Goal: Task Accomplishment & Management: Use online tool/utility

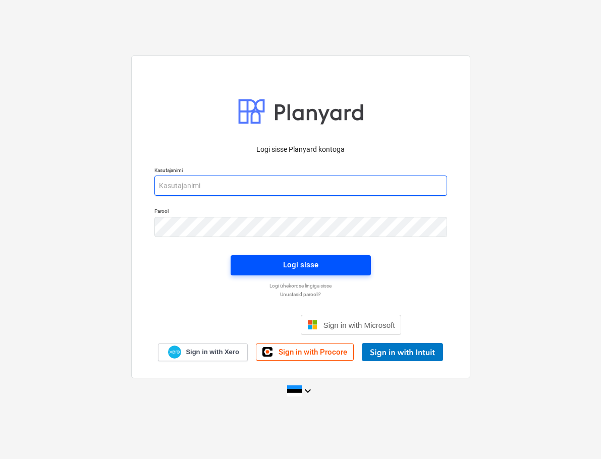
type input "[EMAIL_ADDRESS][DOMAIN_NAME]"
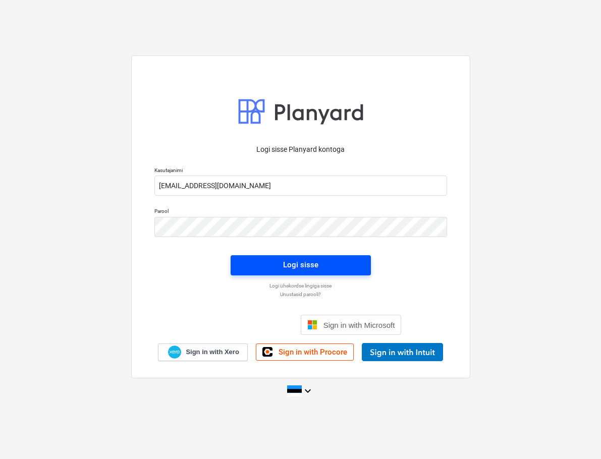
click at [309, 270] on div "Logi sisse" at bounding box center [300, 264] width 35 height 13
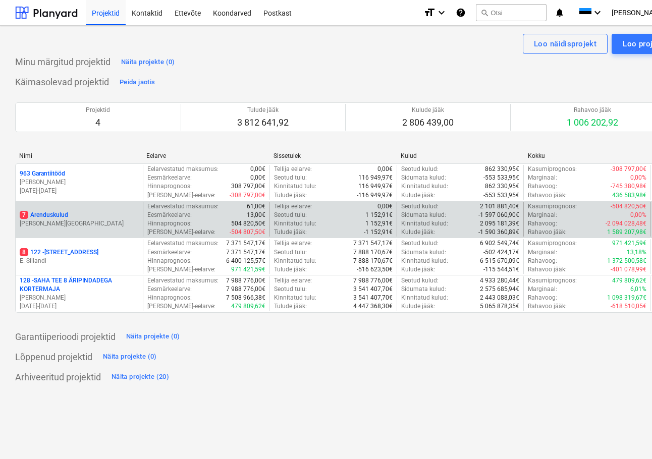
click at [58, 213] on p "7 Arenduskulud" at bounding box center [44, 215] width 48 height 9
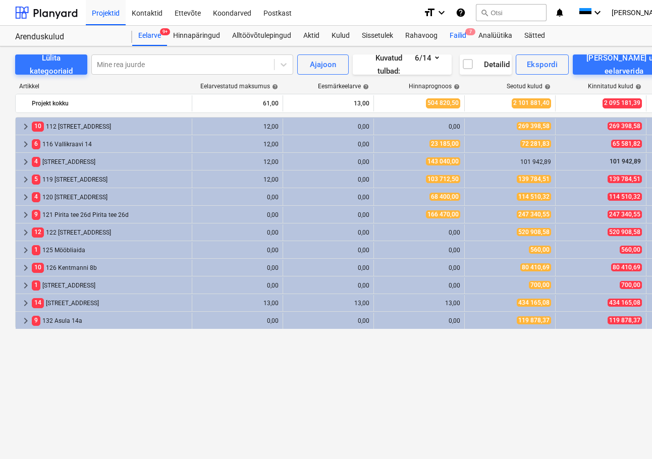
click at [459, 37] on div "Failid 7" at bounding box center [457, 36] width 29 height 20
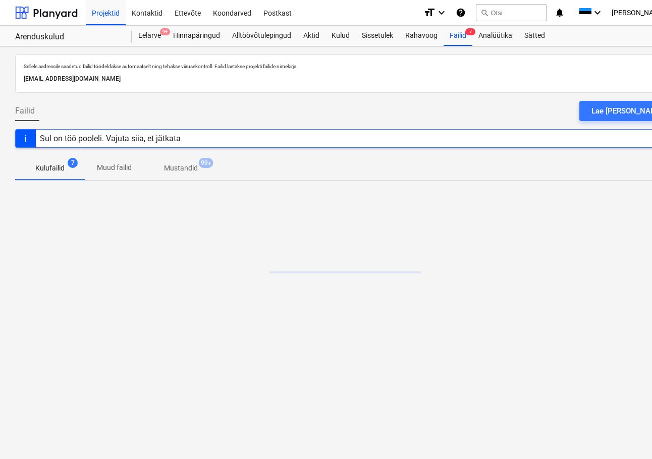
click at [600, 113] on div "Lae [PERSON_NAME]" at bounding box center [627, 110] width 72 height 13
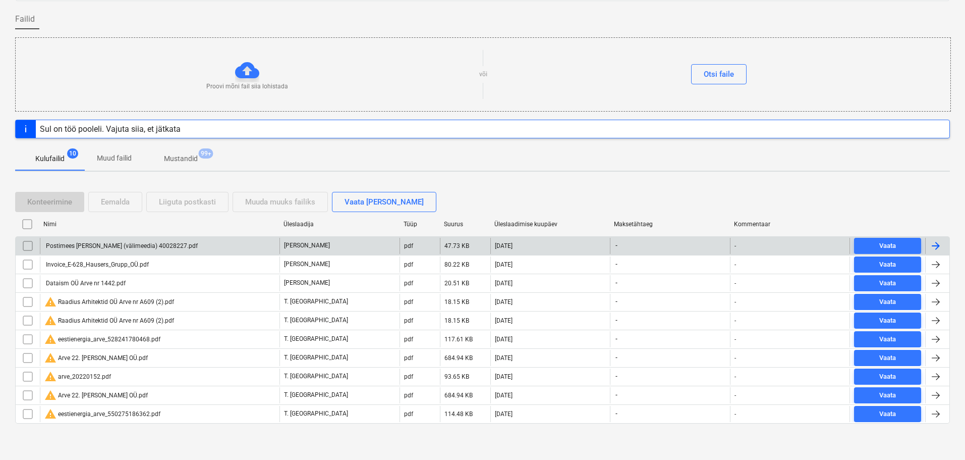
click at [111, 243] on div "Postimees [PERSON_NAME] (välimeedia) 40028227.pdf" at bounding box center [120, 245] width 153 height 7
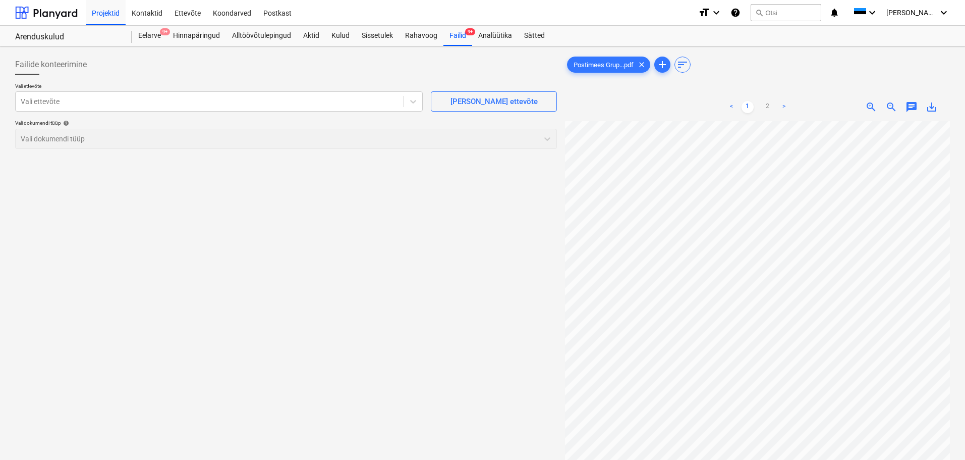
scroll to position [55, 71]
click at [600, 459] on html "Projektid Kontaktid Ettevõte Koondarved Postkast format_size keyboard_arrow_dow…" at bounding box center [482, 230] width 965 height 460
click at [80, 101] on div at bounding box center [210, 101] width 378 height 10
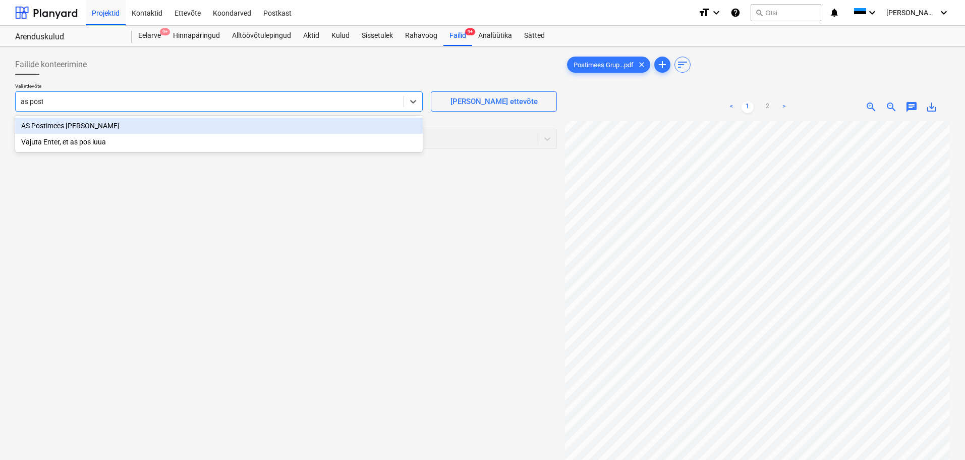
type input "as posti"
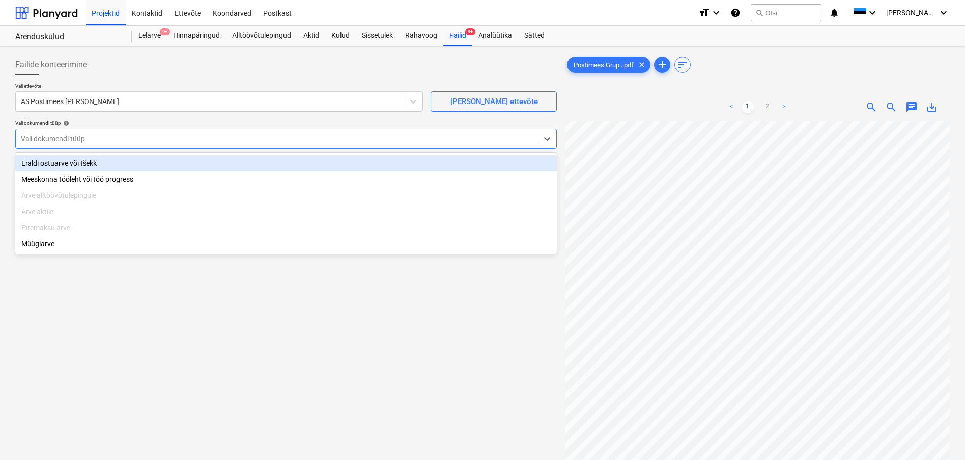
click at [96, 140] on div at bounding box center [277, 139] width 512 height 10
click at [92, 162] on div "Eraldi ostuarve või tšekk" at bounding box center [286, 163] width 542 height 16
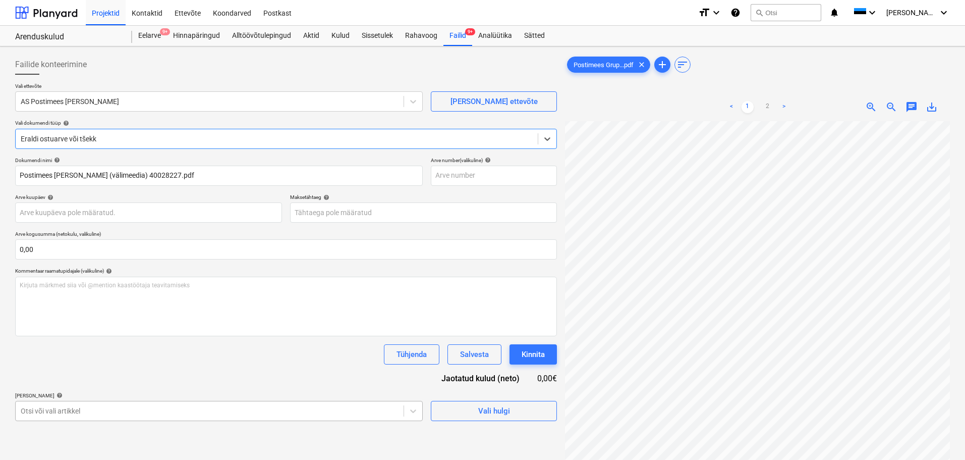
scroll to position [119, 0]
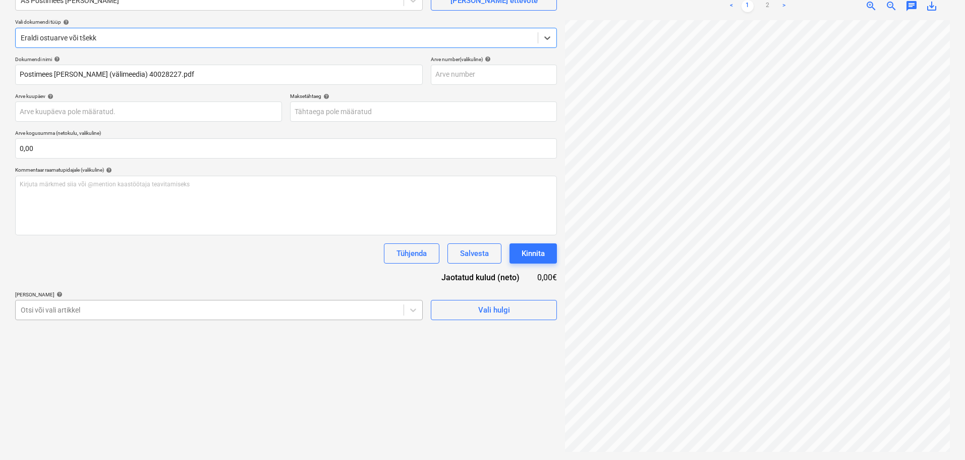
click at [164, 359] on body "Projektid Kontaktid Ettevõte Koondarved Postkast format_size keyboard_arrow_dow…" at bounding box center [482, 129] width 965 height 460
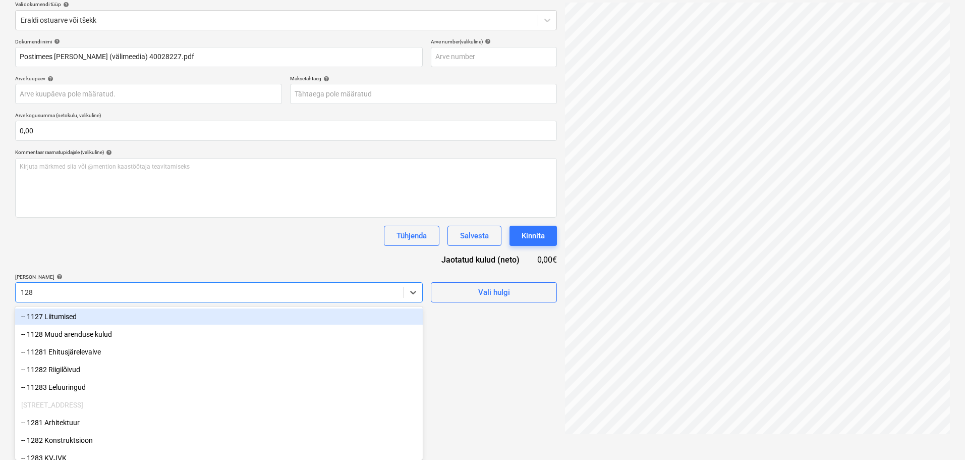
type input "1289"
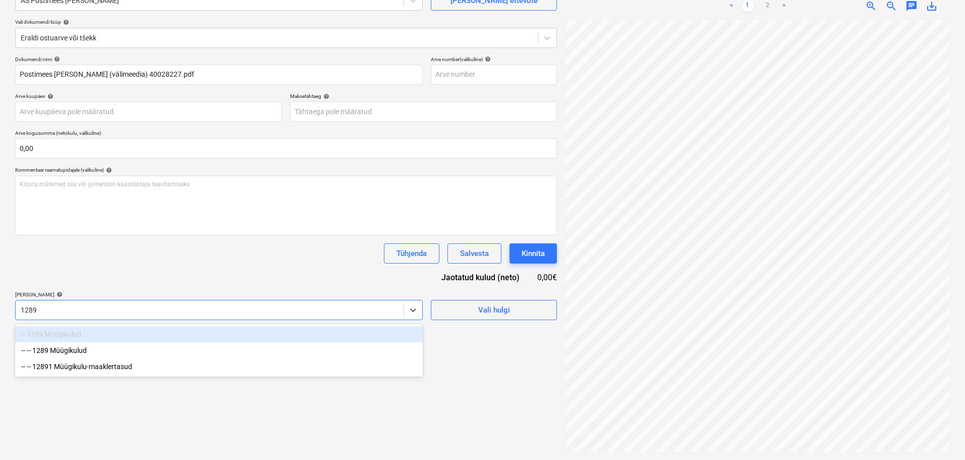
scroll to position [101, 0]
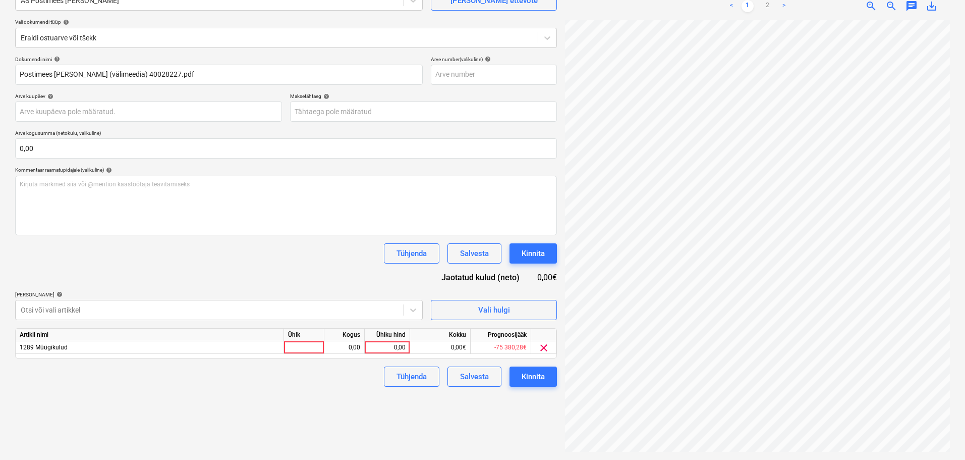
click at [287, 267] on div "Dokumendi nimi help Postimees [PERSON_NAME] (välimeedia) 40028227.pdf Arve numb…" at bounding box center [286, 221] width 542 height 330
click at [314, 346] on div at bounding box center [304, 347] width 40 height 13
type input "tk"
type input "1000"
click at [206, 437] on div "Failide konteerimine Vali ettevõte AS Postimees [PERSON_NAME] uus ettevõte Vali…" at bounding box center [286, 203] width 550 height 506
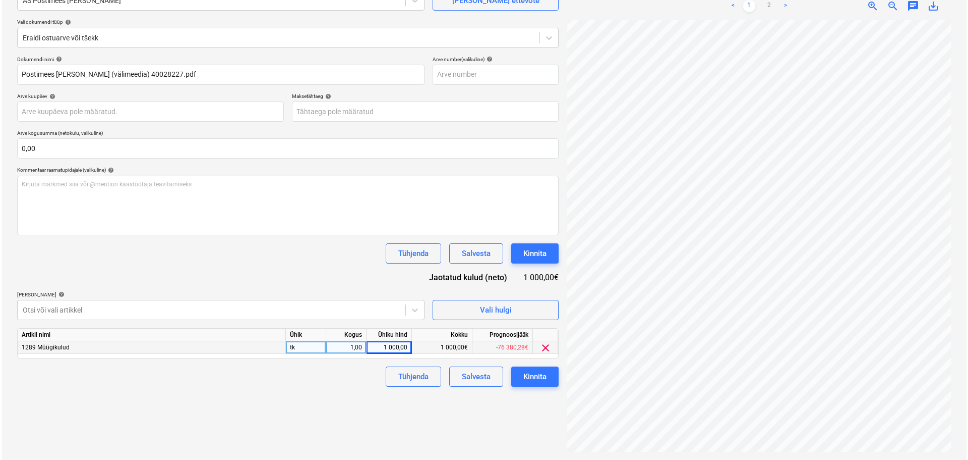
scroll to position [213, 71]
click at [540, 373] on div "Kinnita" at bounding box center [533, 376] width 23 height 13
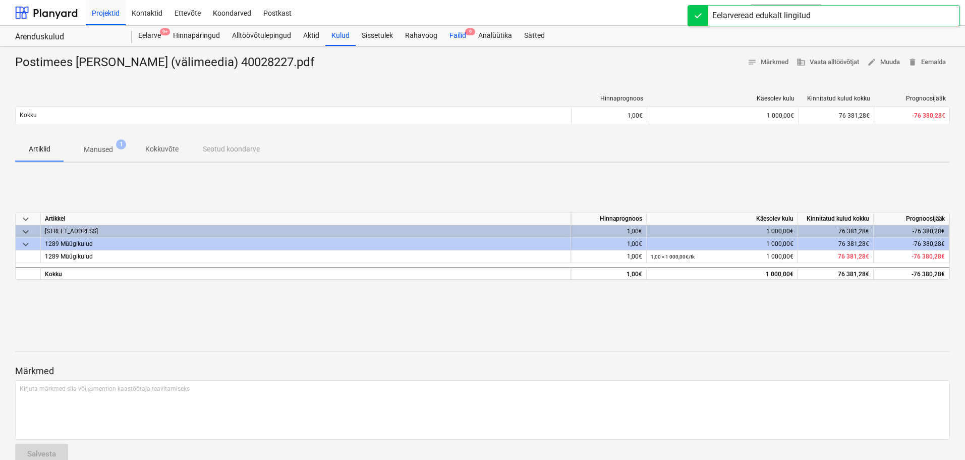
click at [459, 38] on div "Failid 9" at bounding box center [457, 36] width 29 height 20
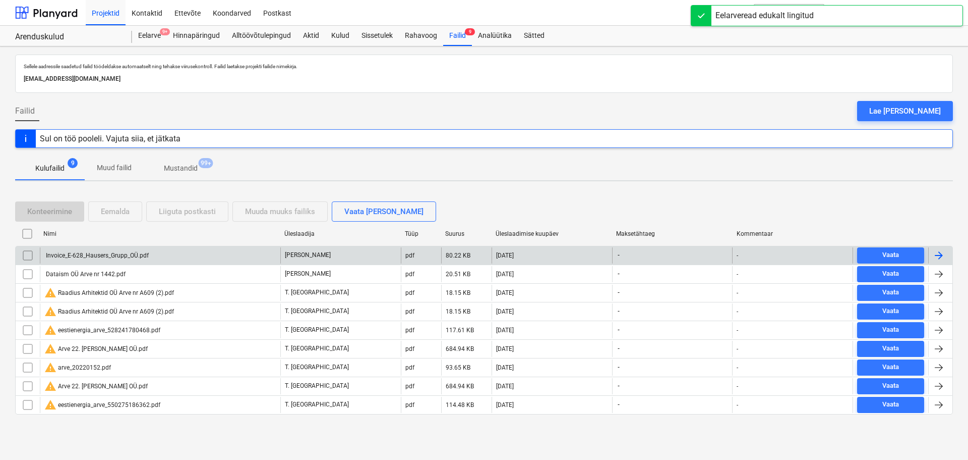
click at [104, 255] on div "Invoice_E-628_Hausers_Grupp_OÜ.pdf" at bounding box center [96, 255] width 104 height 7
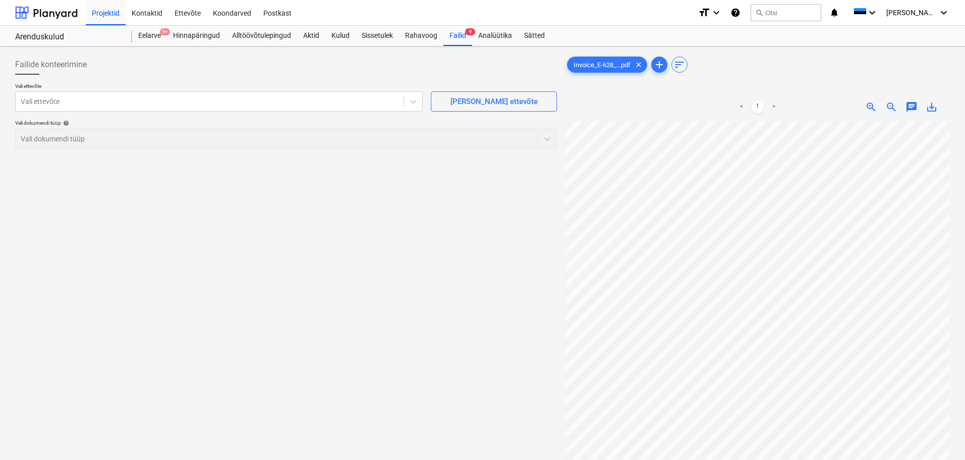
scroll to position [67, 17]
click at [269, 97] on div at bounding box center [210, 101] width 378 height 10
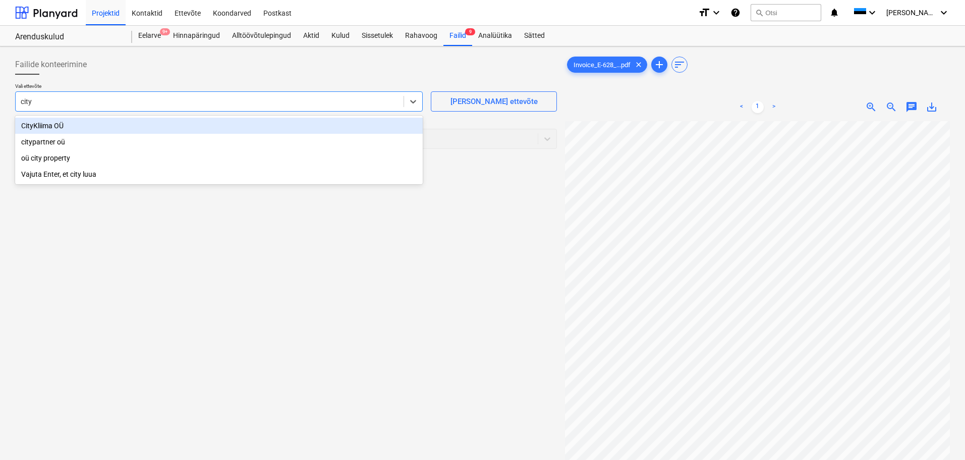
type input "cit"
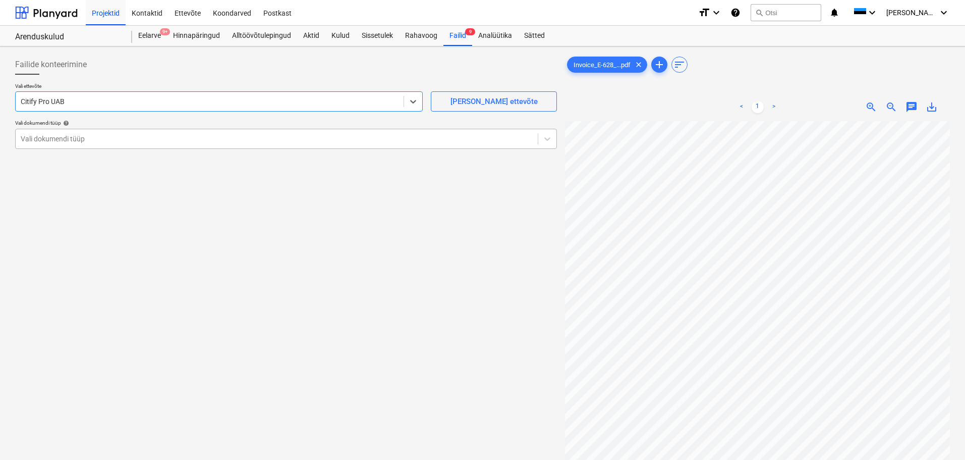
click at [173, 136] on div at bounding box center [277, 139] width 512 height 10
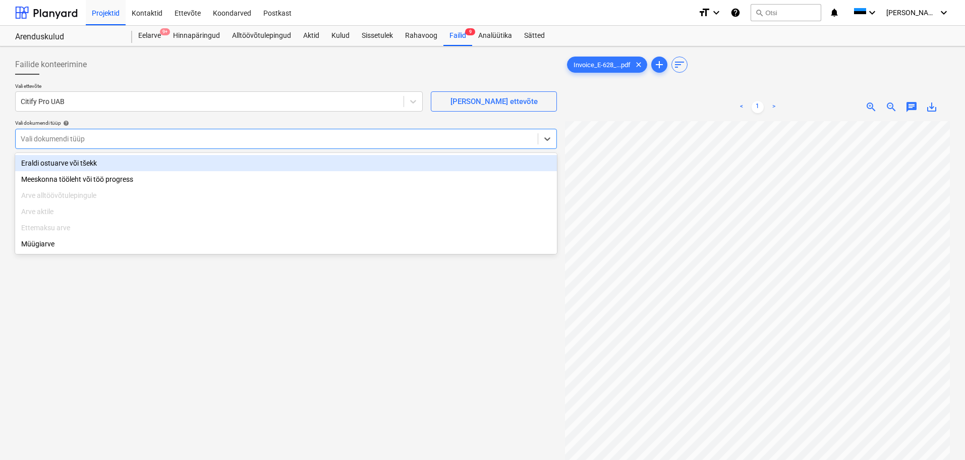
click at [127, 159] on div "Eraldi ostuarve või tšekk" at bounding box center [286, 163] width 542 height 16
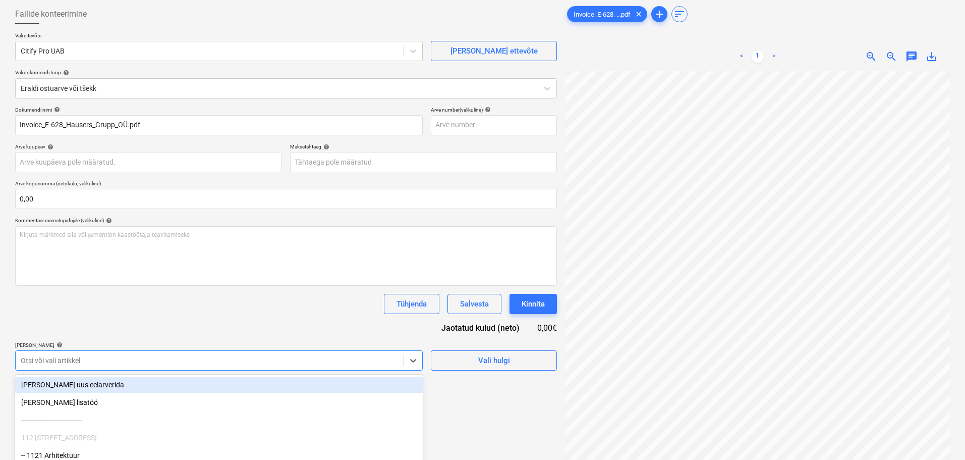
scroll to position [119, 0]
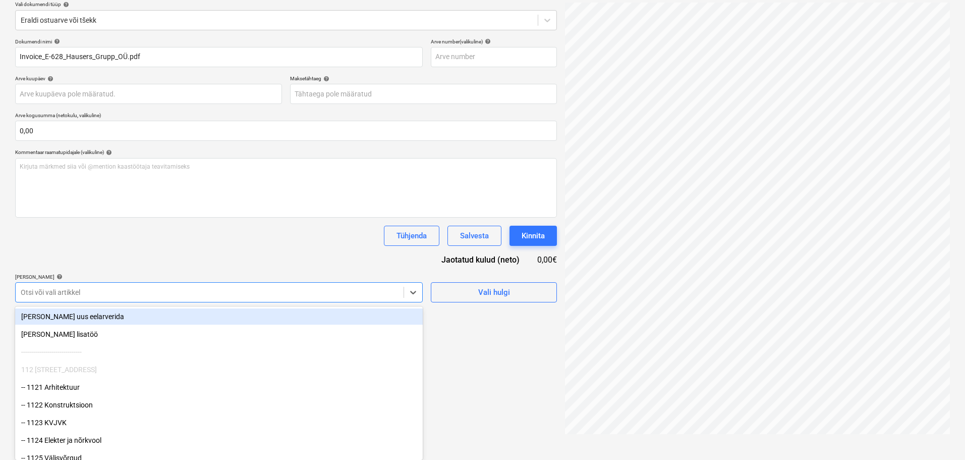
drag, startPoint x: 361, startPoint y: 357, endPoint x: 364, endPoint y: 347, distance: 10.5
click at [362, 341] on body "Projektid Kontaktid Ettevõte Koondarved Postkast format_size keyboard_arrow_dow…" at bounding box center [482, 111] width 965 height 460
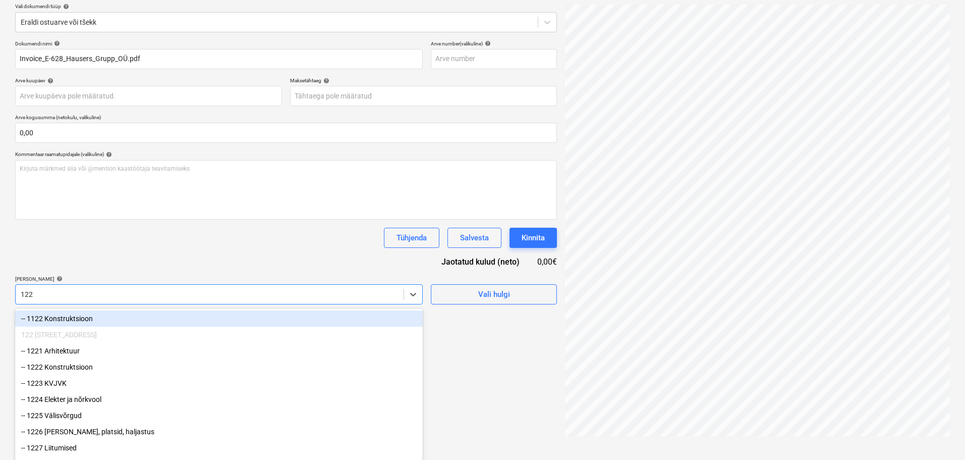
type input "1229"
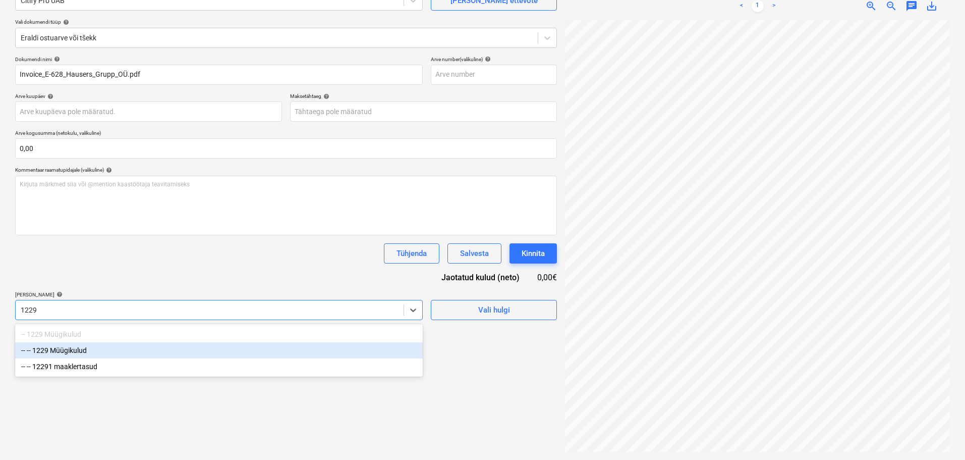
click at [146, 344] on div "-- -- 1229 Müügikulud" at bounding box center [219, 350] width 408 height 16
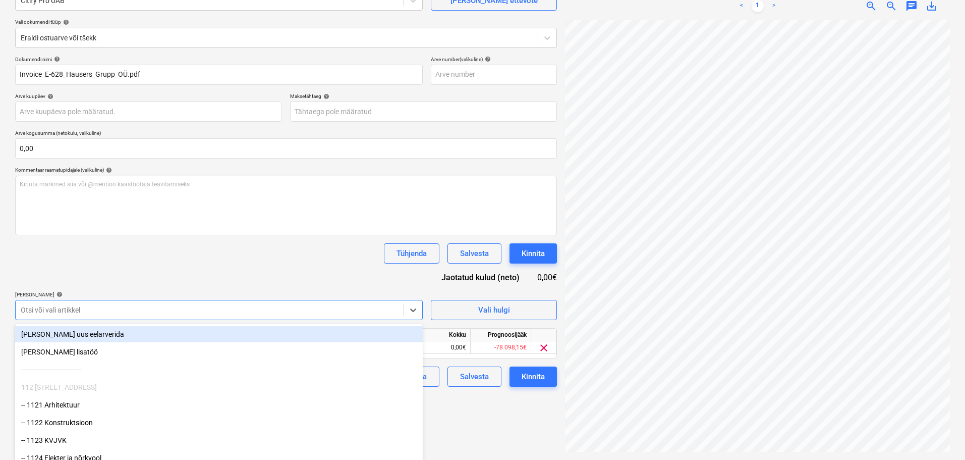
click at [147, 273] on div "Dokumendi nimi help Invoice_E-628_Hausers_Grupp_OÜ.pdf Arve number (valikuline…" at bounding box center [286, 221] width 542 height 330
click at [326, 313] on body "Projektid Kontaktid Ettevõte Koondarved Postkast format_size keyboard_arrow_dow…" at bounding box center [482, 129] width 965 height 460
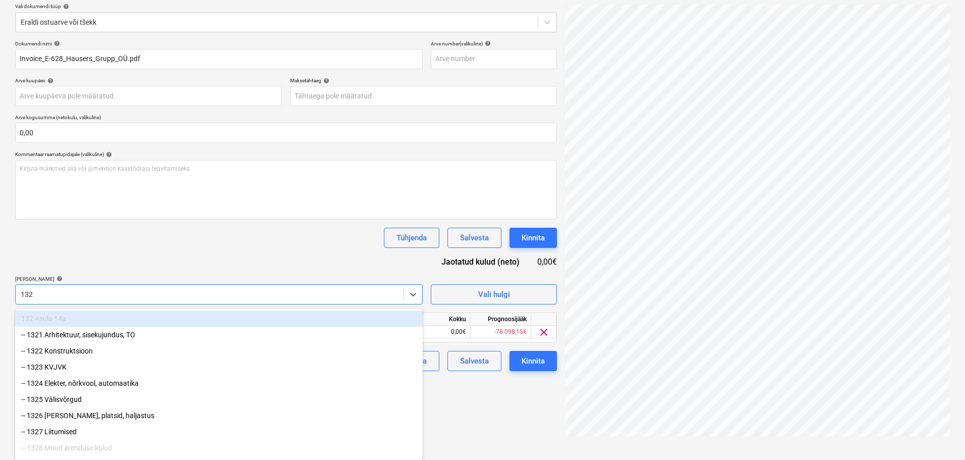
type input "1329"
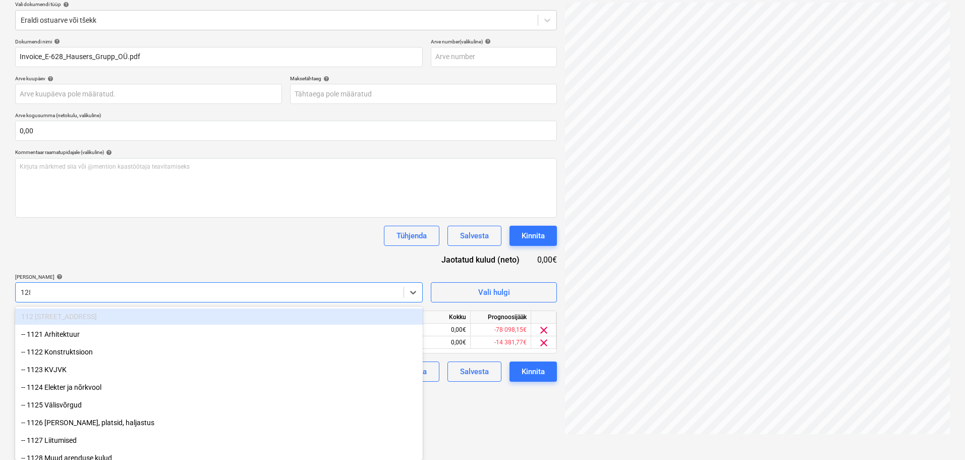
type input "1289"
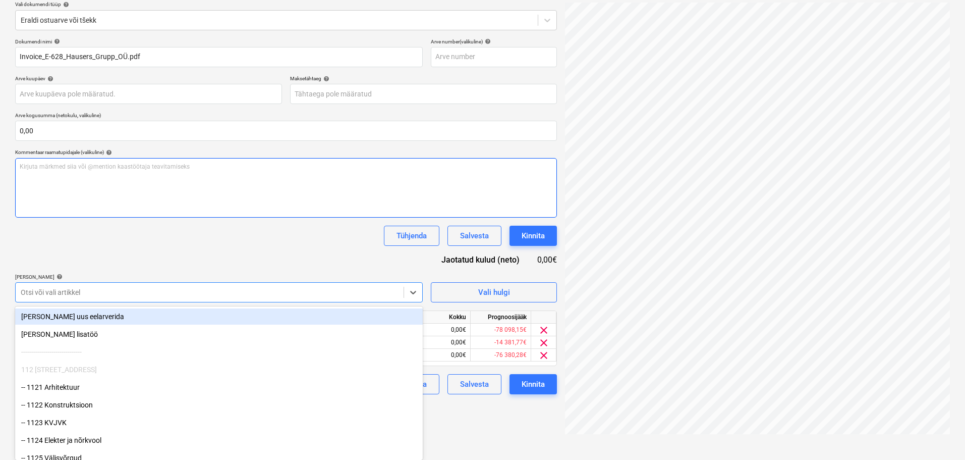
click at [125, 216] on div "Kirjuta märkmed siia või @mention kaastöötaja teavitamiseks ﻿" at bounding box center [286, 188] width 542 height 60
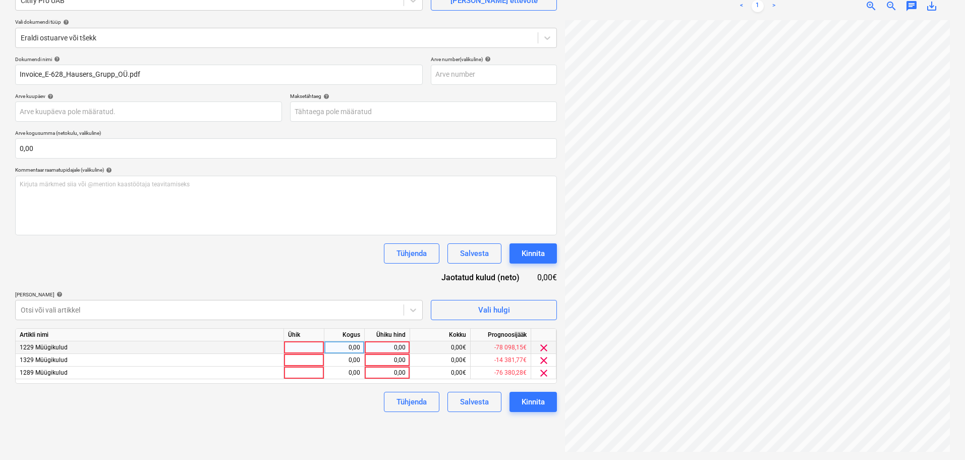
click at [307, 350] on div at bounding box center [304, 347] width 40 height 13
type input "tk"
click at [315, 364] on div at bounding box center [304, 360] width 40 height 13
type input "tk"
click at [310, 373] on div at bounding box center [304, 372] width 40 height 13
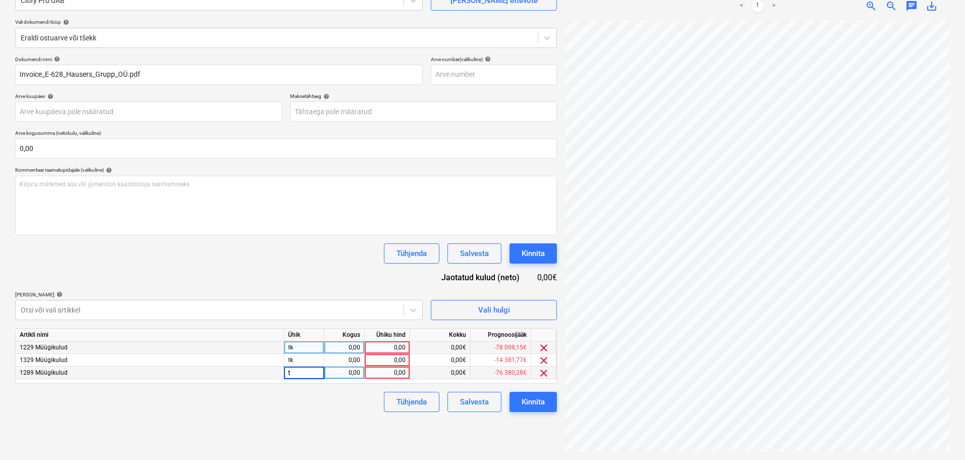
type input "tk"
click at [375, 358] on div "0,00" at bounding box center [387, 360] width 37 height 13
click at [349, 356] on div "0,00" at bounding box center [344, 360] width 32 height 13
type input "0,4"
click at [353, 339] on div "Kogus" at bounding box center [344, 334] width 40 height 13
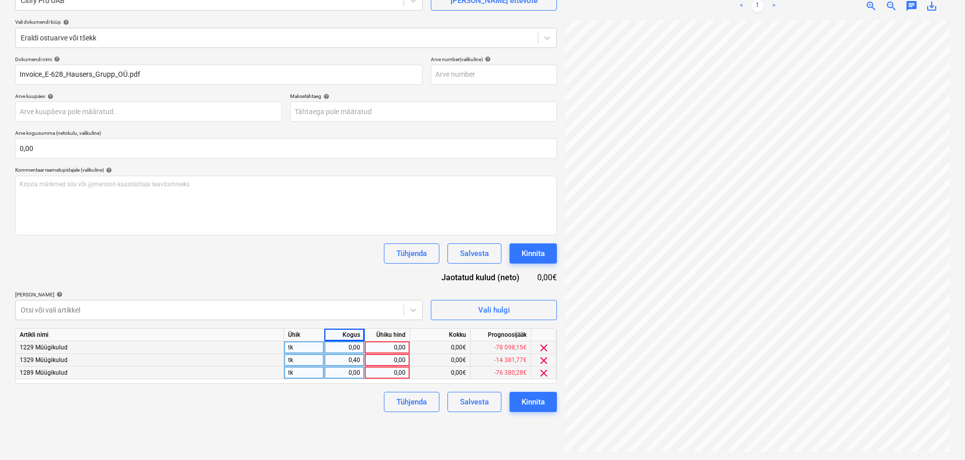
click at [352, 343] on div "0,00" at bounding box center [344, 347] width 32 height 13
type input "0,3"
click at [345, 376] on div "0,00" at bounding box center [344, 372] width 32 height 13
type input "0,3"
click at [392, 349] on div "0,00" at bounding box center [387, 347] width 37 height 13
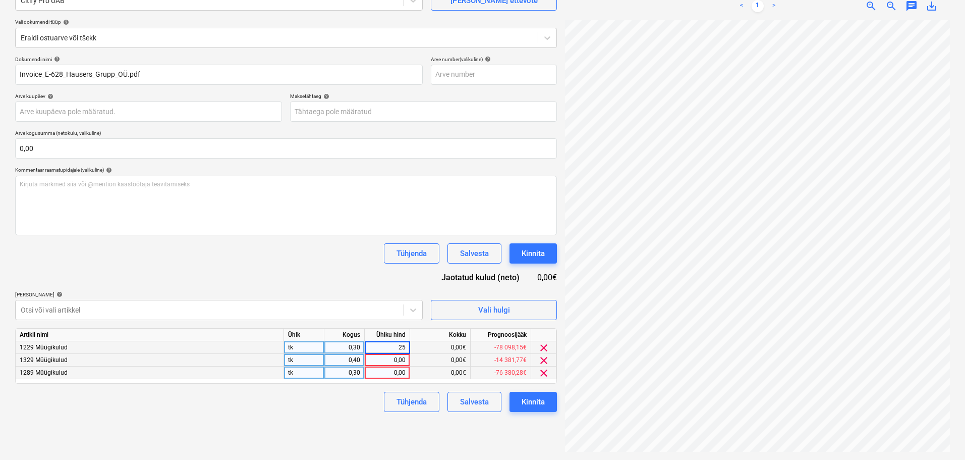
type input "250"
click at [395, 346] on input "250" at bounding box center [387, 347] width 45 height 12
click at [396, 346] on input "250" at bounding box center [387, 347] width 45 height 12
click at [396, 359] on div "0,00" at bounding box center [387, 360] width 37 height 13
type input "250"
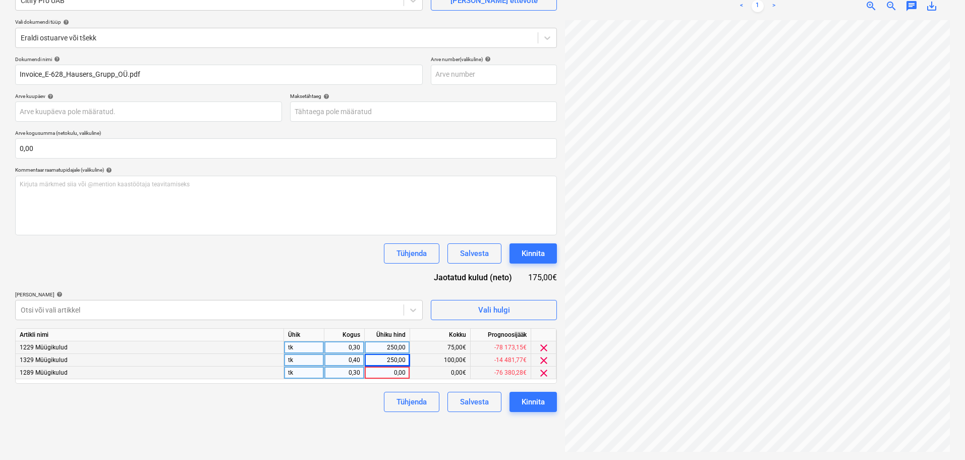
click at [404, 372] on div "0,00" at bounding box center [387, 372] width 37 height 13
type input "250"
click at [311, 424] on div "Failide konteerimine Vali ettevõte Citify Pro UAB [PERSON_NAME] uus ettevõte Va…" at bounding box center [286, 203] width 550 height 506
click at [536, 402] on div "Kinnita" at bounding box center [533, 401] width 23 height 13
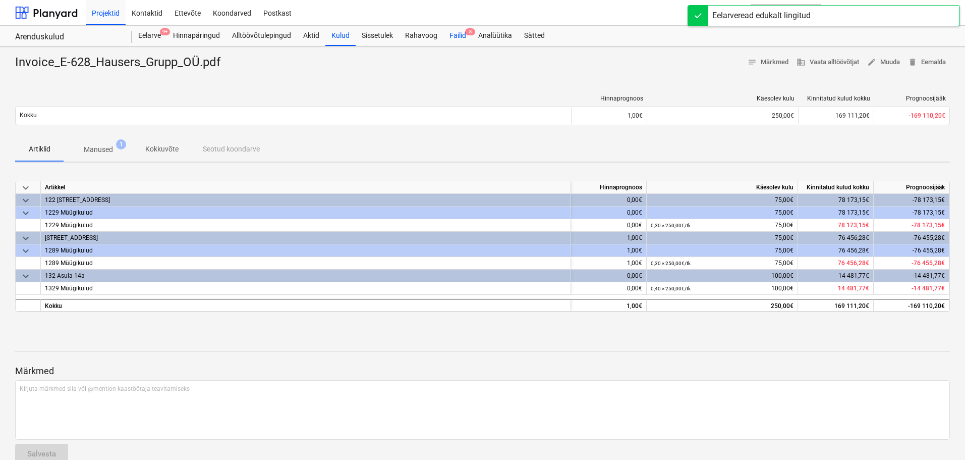
click at [450, 38] on div "Failid 8" at bounding box center [457, 36] width 29 height 20
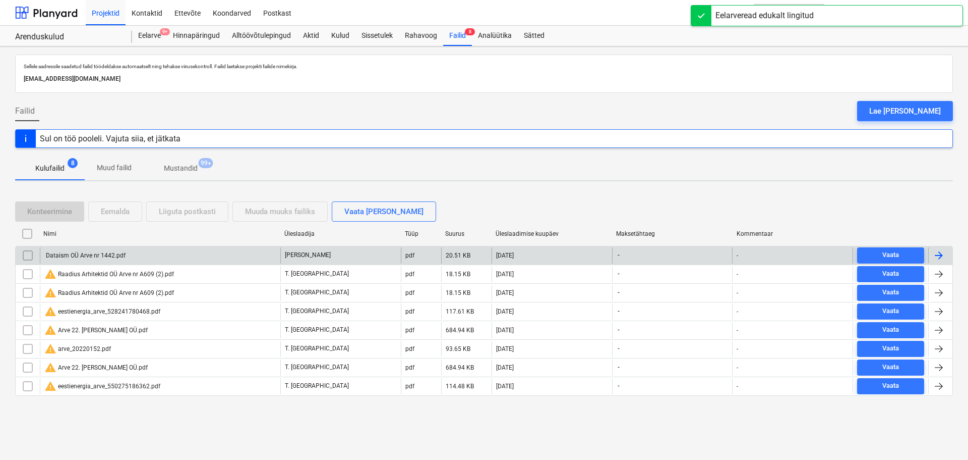
click at [101, 257] on div "Dataism OÜ Arve nr 1442.pdf" at bounding box center [84, 255] width 81 height 7
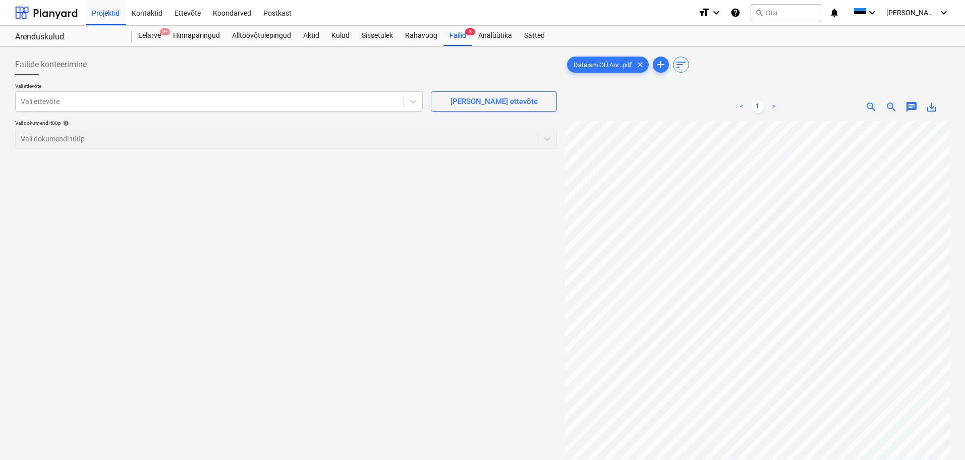
scroll to position [0, 71]
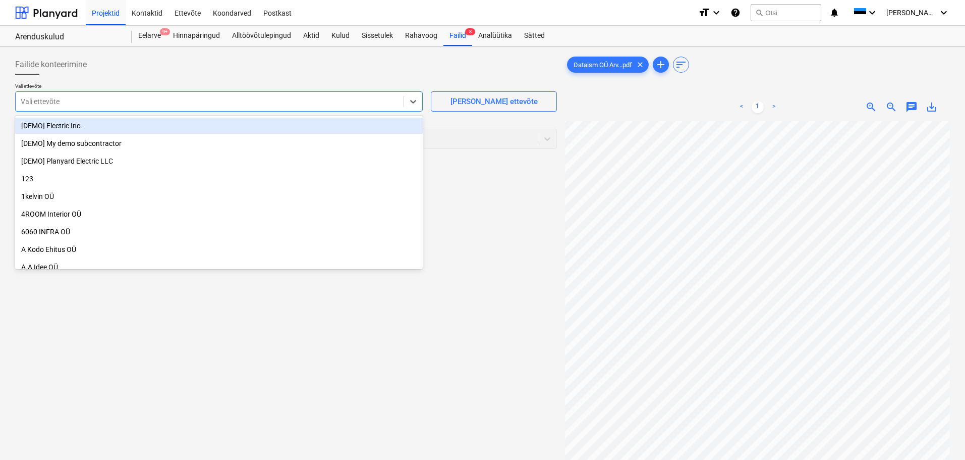
click at [143, 98] on div at bounding box center [210, 101] width 378 height 10
type input "data"
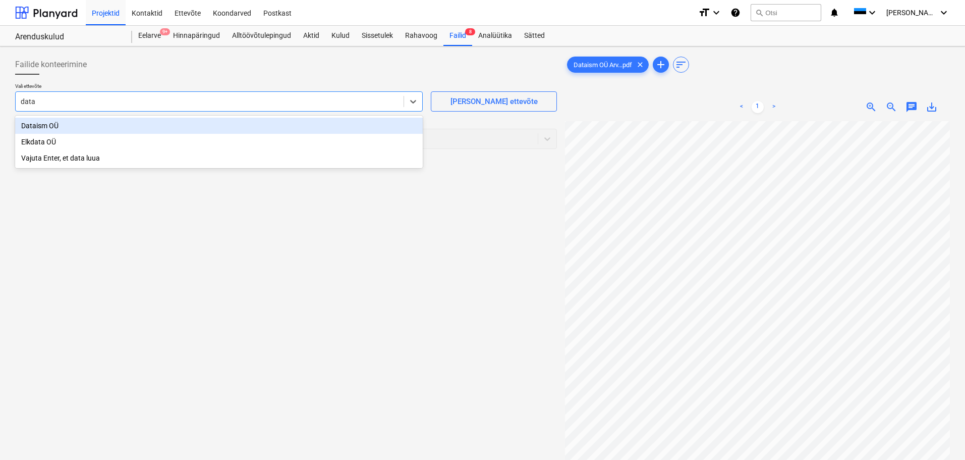
click at [64, 131] on div "Dataism OÜ" at bounding box center [219, 126] width 408 height 16
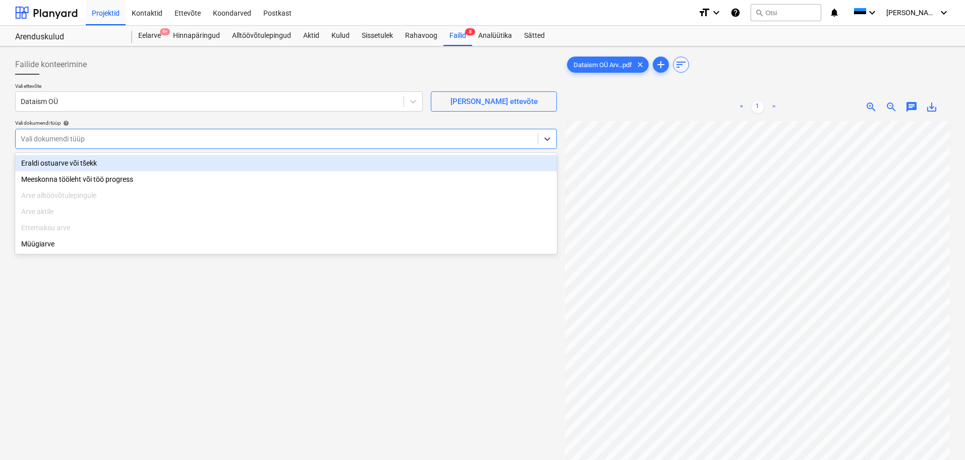
click at [73, 144] on div at bounding box center [277, 139] width 512 height 10
click at [72, 166] on div "Eraldi ostuarve või tšekk" at bounding box center [286, 163] width 542 height 16
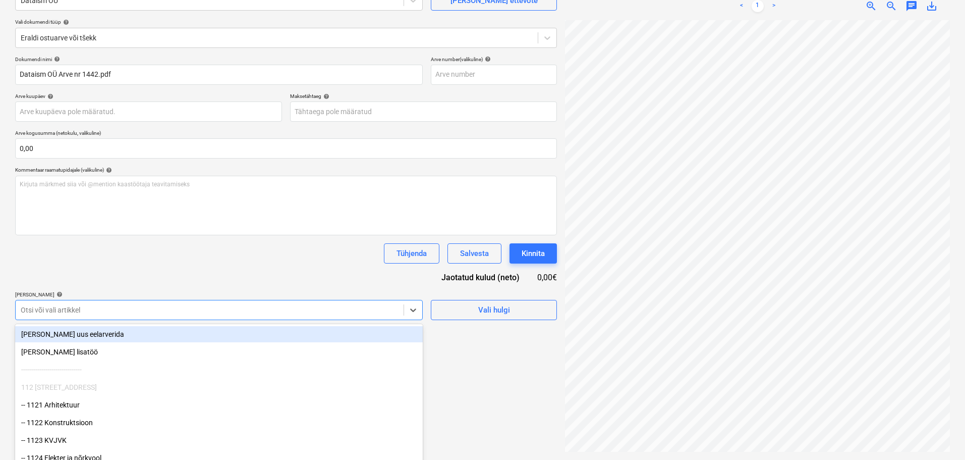
scroll to position [119, 0]
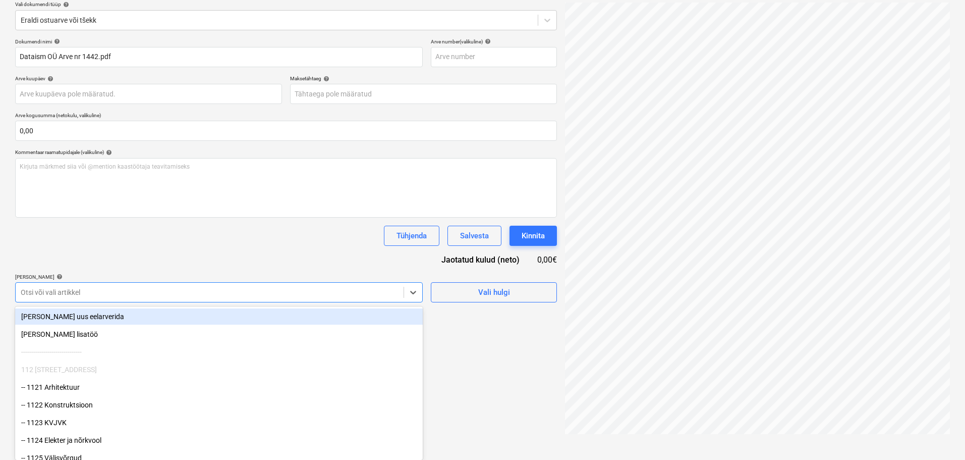
click at [192, 312] on body "Projektid Kontaktid Ettevõte Koondarved Postkast format_size keyboard_arrow_dow…" at bounding box center [482, 111] width 965 height 460
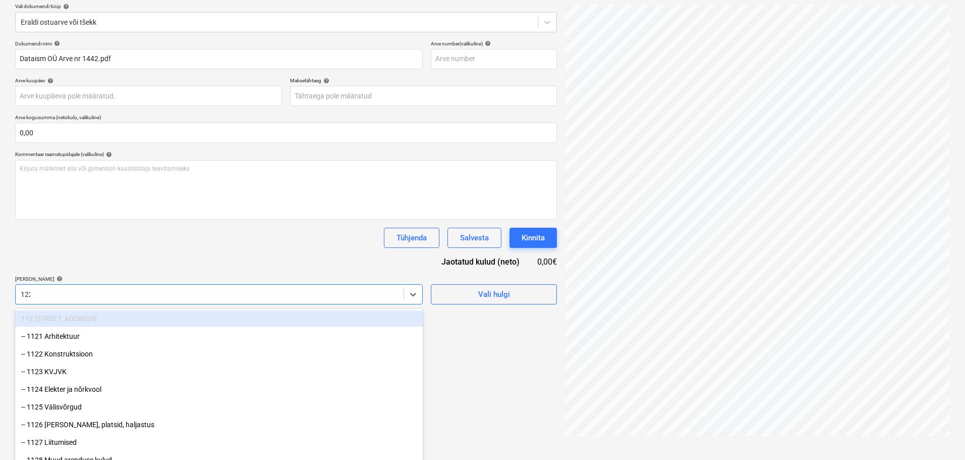
type input "1229"
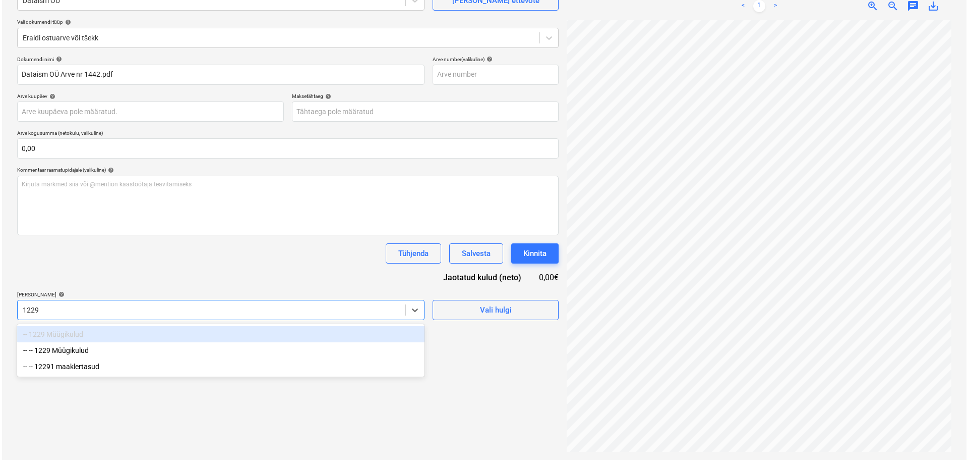
scroll to position [101, 0]
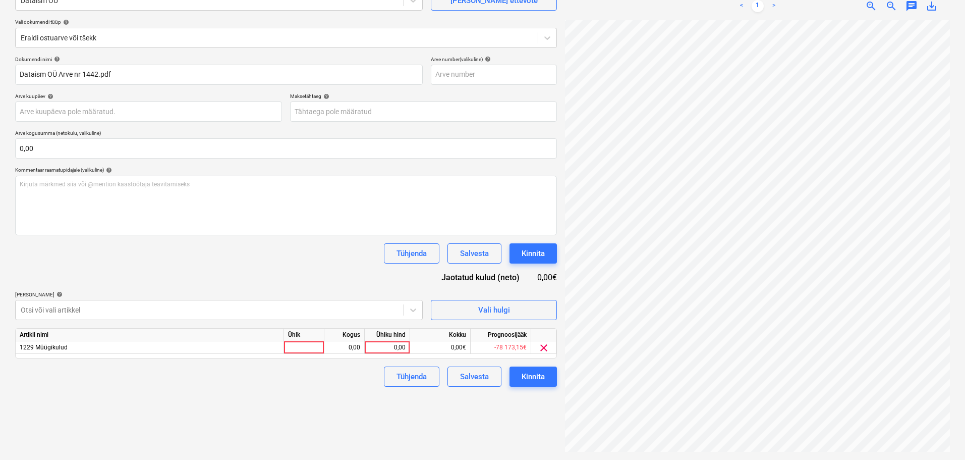
click at [185, 272] on div "Dokumendi nimi help Dataism OÜ Arve nr 1442.pdf Arve number (valikuline) help A…" at bounding box center [286, 221] width 542 height 330
click at [310, 349] on div at bounding box center [304, 347] width 40 height 13
type input "tk"
type input "585"
click at [335, 405] on div "Failide konteerimine Vali ettevõte Dataism OÜ [PERSON_NAME] uus ettevõte Vali d…" at bounding box center [286, 203] width 550 height 506
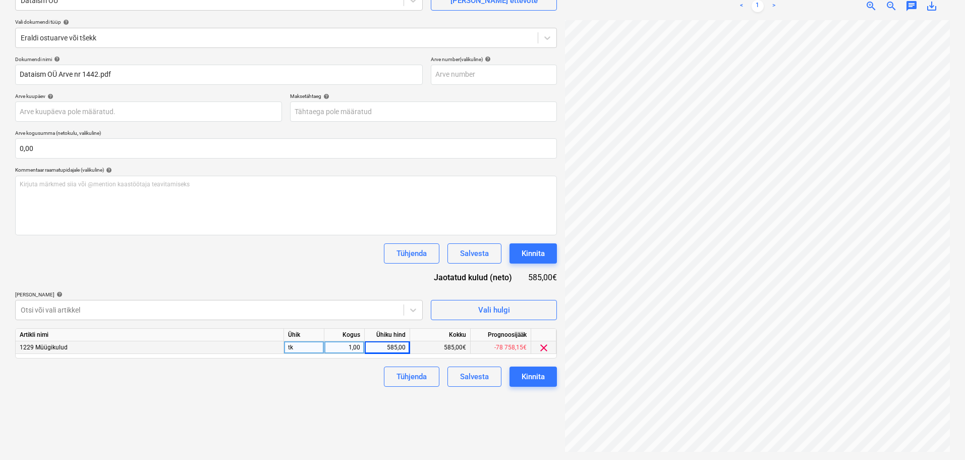
drag, startPoint x: 290, startPoint y: 403, endPoint x: 317, endPoint y: 398, distance: 27.6
click at [290, 403] on div "Failide konteerimine Vali ettevõte Dataism OÜ [PERSON_NAME] uus ettevõte Vali d…" at bounding box center [286, 203] width 550 height 506
click at [528, 378] on div "Kinnita" at bounding box center [533, 376] width 23 height 13
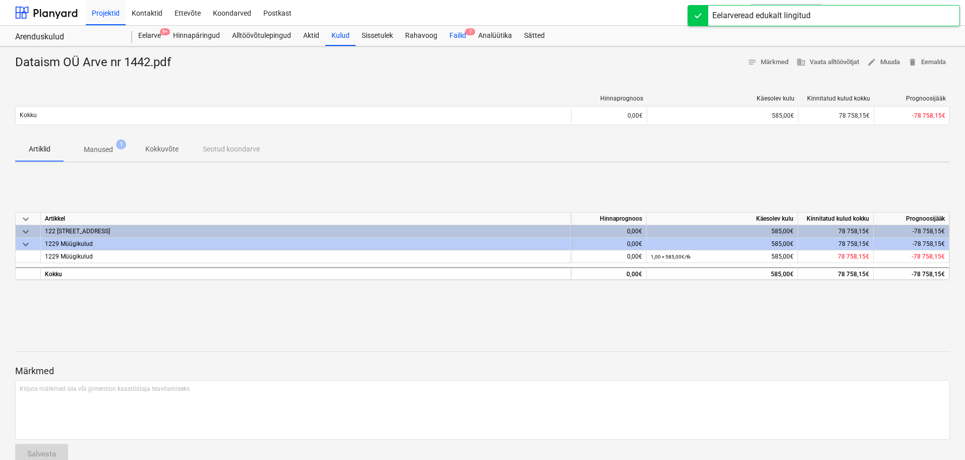
click at [460, 36] on div "Failid 7" at bounding box center [457, 36] width 29 height 20
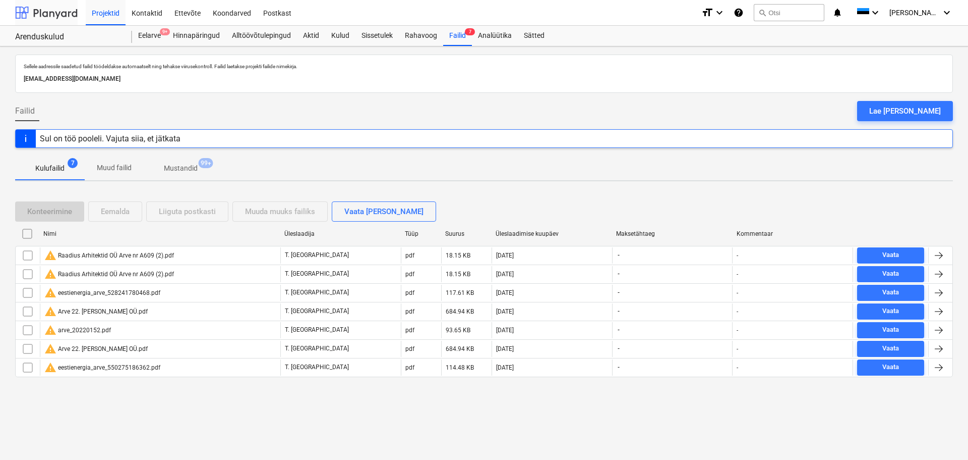
click at [31, 16] on div at bounding box center [46, 12] width 63 height 25
